Goal: Information Seeking & Learning: Learn about a topic

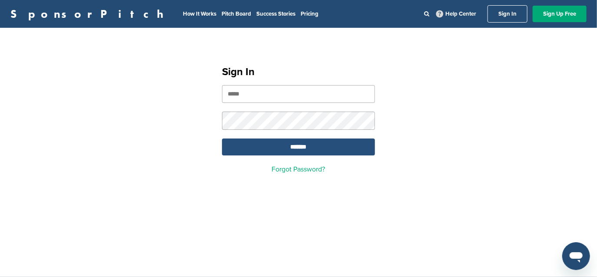
type input "**********"
click at [309, 144] on input "*******" at bounding box center [298, 147] width 153 height 17
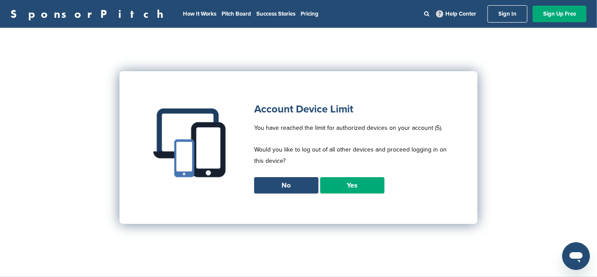
click at [339, 188] on link "Yes" at bounding box center [352, 185] width 64 height 16
click at [349, 184] on link "Yes" at bounding box center [352, 185] width 64 height 16
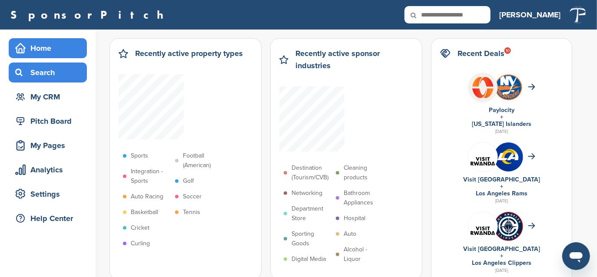
click at [45, 75] on div "Search" at bounding box center [50, 73] width 74 height 16
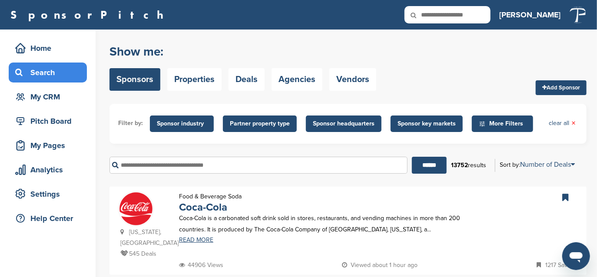
click at [175, 172] on input "text" at bounding box center [258, 165] width 298 height 17
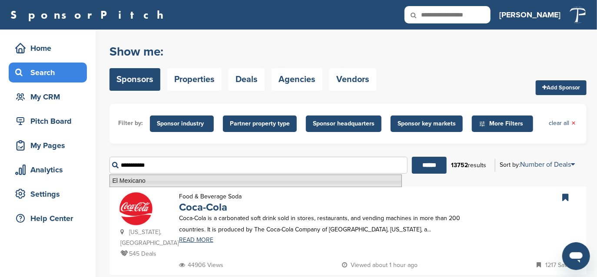
click at [166, 183] on li "El Mexicano" at bounding box center [255, 181] width 292 height 13
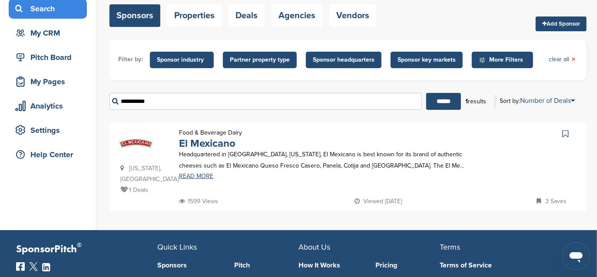
scroll to position [87, 0]
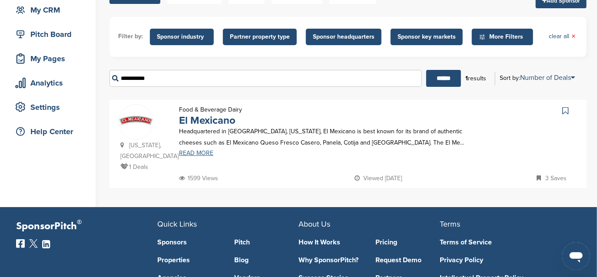
type input "**********"
click at [200, 152] on link "READ MORE" at bounding box center [323, 153] width 288 height 6
click at [203, 153] on link "READ MORE" at bounding box center [323, 153] width 288 height 6
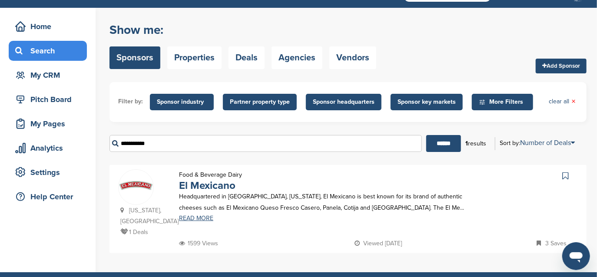
scroll to position [0, 0]
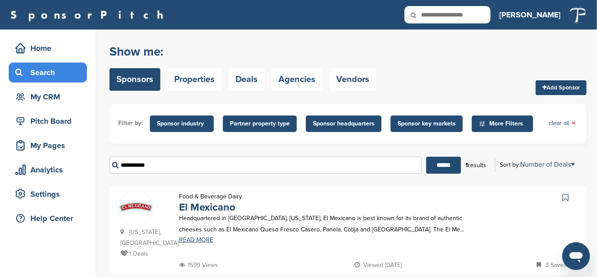
drag, startPoint x: 43, startPoint y: 75, endPoint x: 47, endPoint y: 71, distance: 5.5
click at [43, 75] on div "Search" at bounding box center [50, 73] width 74 height 16
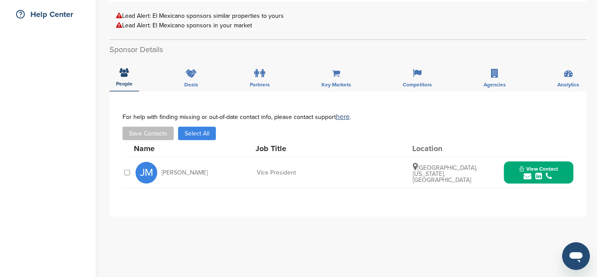
scroll to position [217, 0]
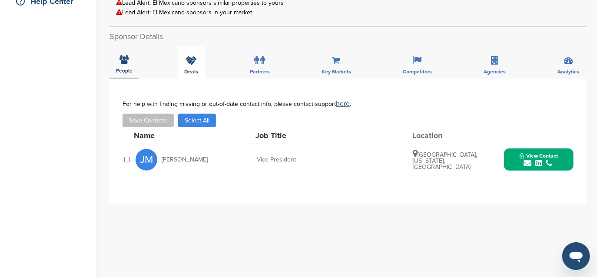
click at [196, 66] on div "Deals" at bounding box center [191, 62] width 27 height 32
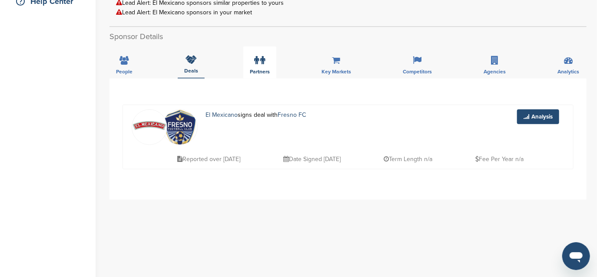
click at [267, 71] on span "Partners" at bounding box center [260, 71] width 20 height 5
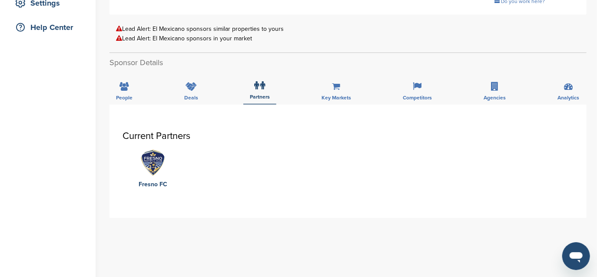
scroll to position [174, 0]
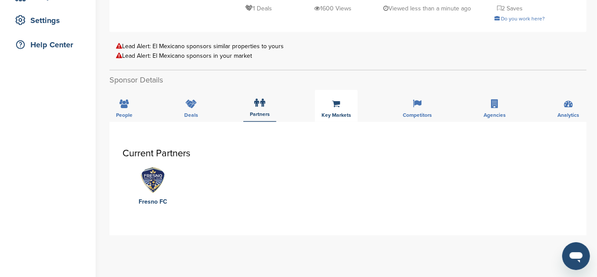
click at [341, 115] on span "Key Markets" at bounding box center [336, 114] width 30 height 5
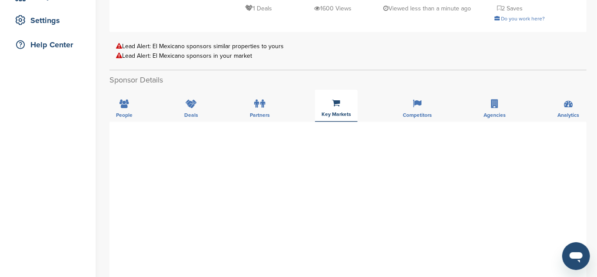
click at [341, 115] on span "Key Markets" at bounding box center [336, 114] width 30 height 5
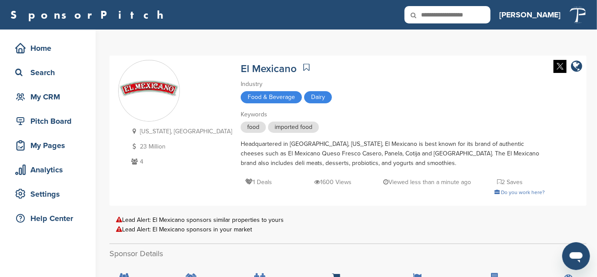
scroll to position [130, 0]
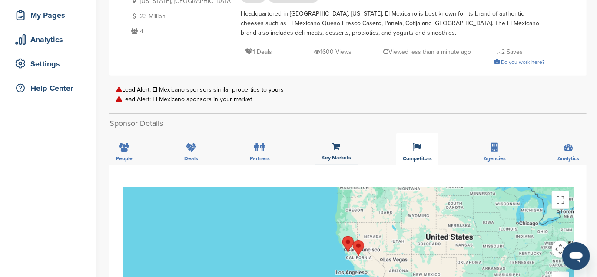
click at [416, 156] on span "Competitors" at bounding box center [416, 158] width 29 height 5
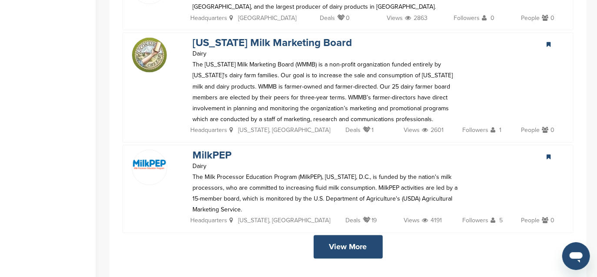
scroll to position [2041, 0]
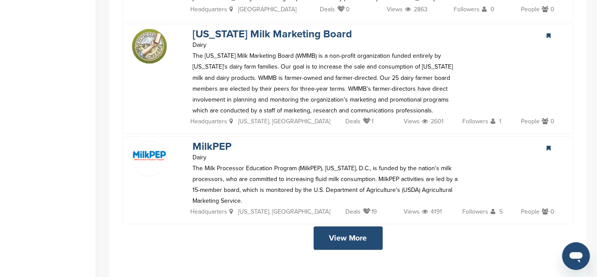
click at [340, 227] on link "View More" at bounding box center [347, 238] width 69 height 23
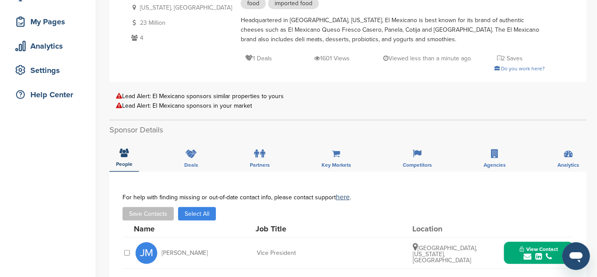
scroll to position [87, 0]
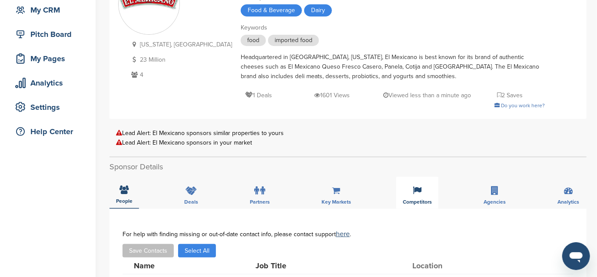
click at [419, 200] on span "Competitors" at bounding box center [416, 201] width 29 height 5
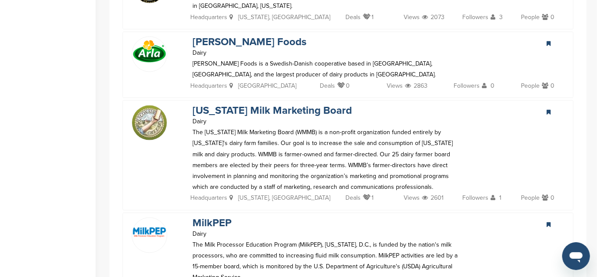
scroll to position [2041, 0]
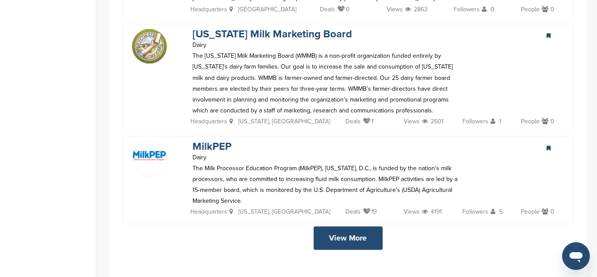
click at [354, 227] on link "View More" at bounding box center [347, 238] width 69 height 23
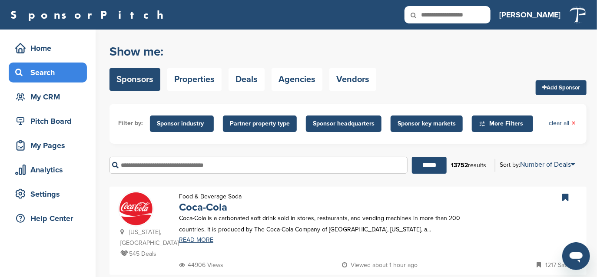
click at [50, 72] on div "Search" at bounding box center [50, 73] width 74 height 16
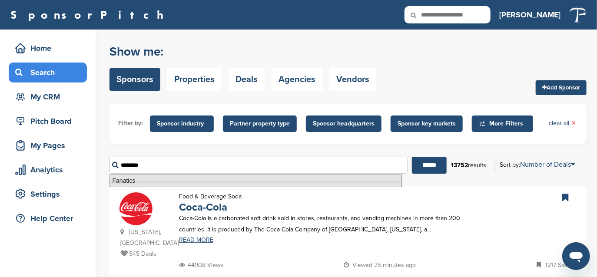
click at [132, 181] on li "Fanatics" at bounding box center [255, 181] width 292 height 13
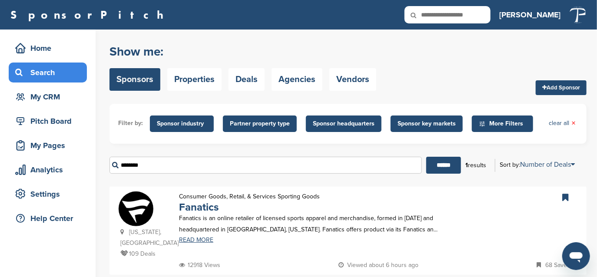
scroll to position [87, 0]
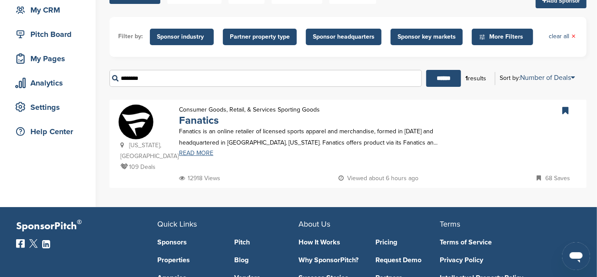
type input "********"
click at [198, 155] on link "READ MORE" at bounding box center [323, 153] width 288 height 6
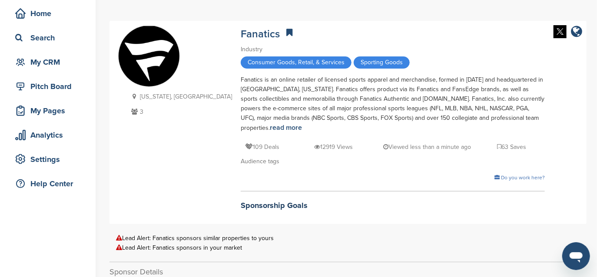
scroll to position [87, 0]
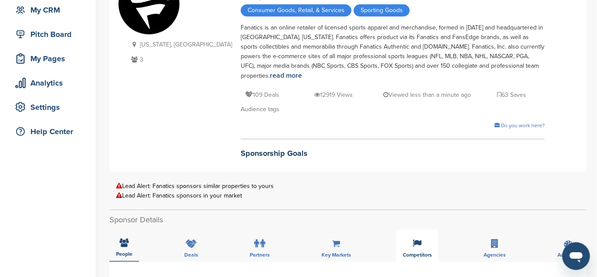
click at [412, 249] on div "Competitors" at bounding box center [417, 246] width 42 height 32
click at [417, 257] on div "Competitors" at bounding box center [417, 246] width 42 height 32
click at [418, 249] on div "Competitors" at bounding box center [417, 246] width 42 height 32
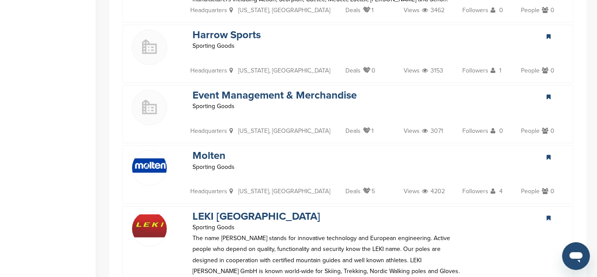
scroll to position [1737, 0]
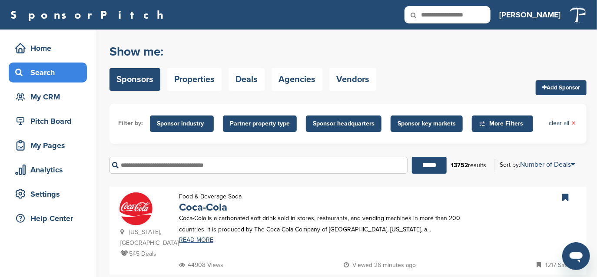
click at [192, 164] on input "text" at bounding box center [258, 165] width 298 height 17
click at [412, 157] on input "******" at bounding box center [429, 165] width 35 height 17
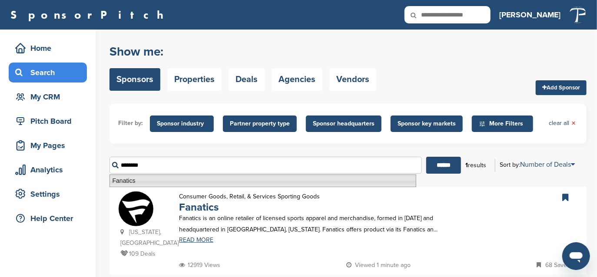
click at [188, 181] on li "Fanatics" at bounding box center [262, 181] width 307 height 13
type input "********"
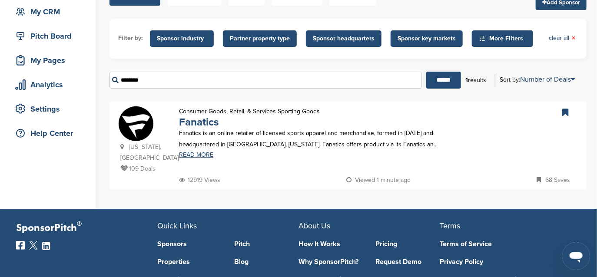
scroll to position [87, 0]
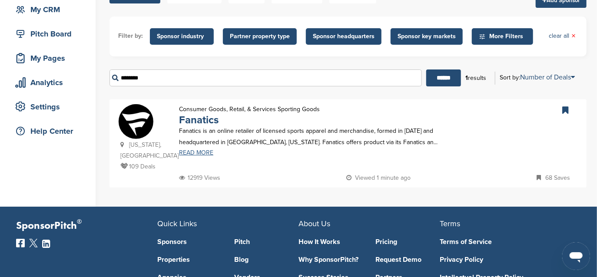
click at [198, 154] on link "READ MORE" at bounding box center [323, 153] width 288 height 6
